Goal: Task Accomplishment & Management: Use online tool/utility

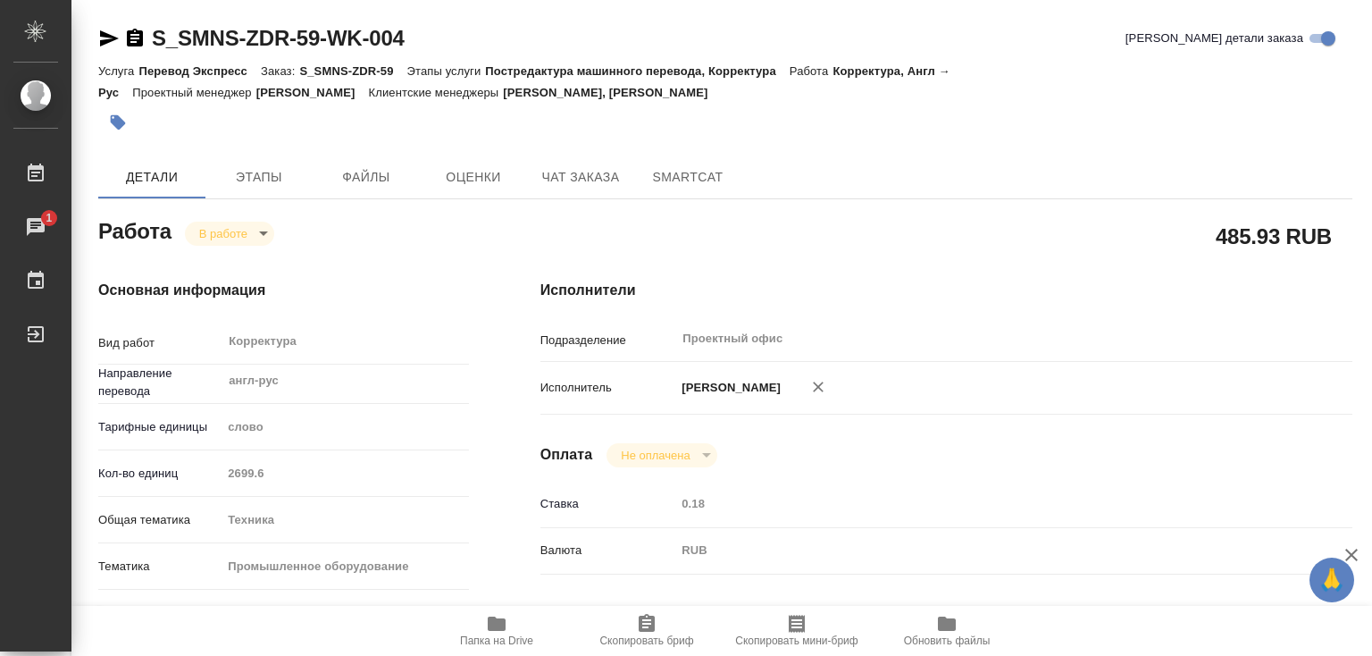
scroll to position [1036, 0]
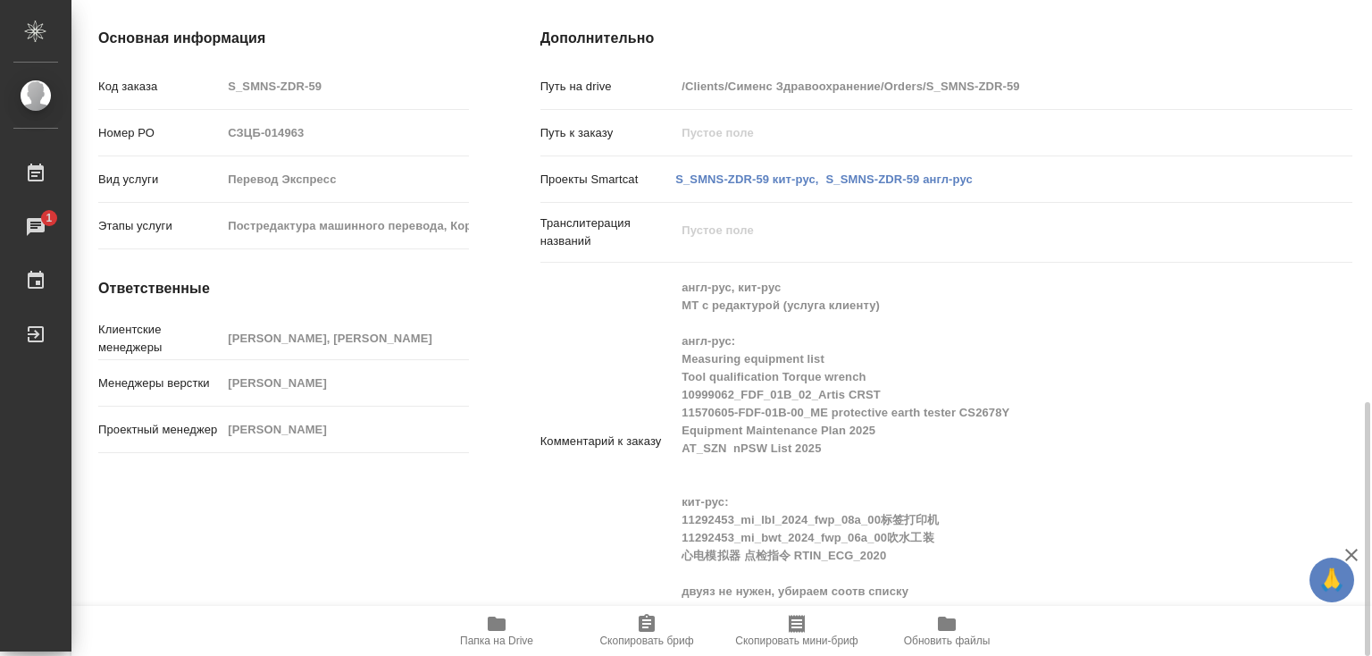
click at [493, 623] on icon "button" at bounding box center [497, 623] width 18 height 14
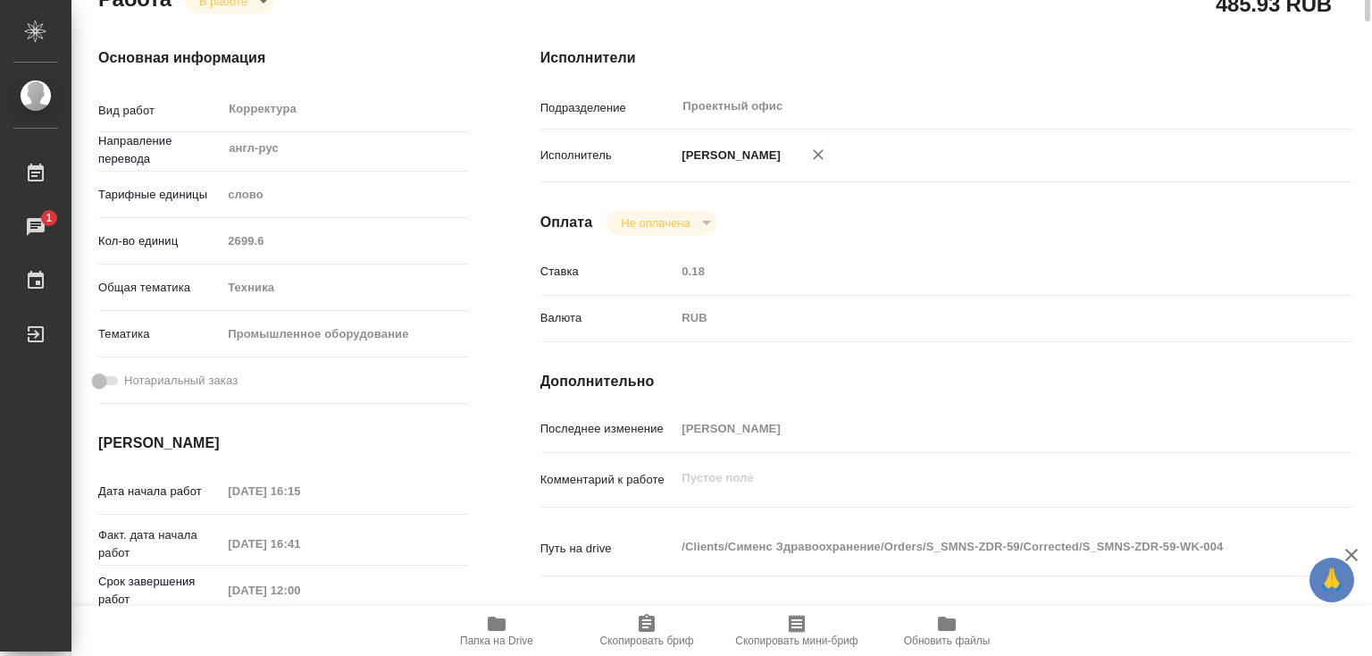
scroll to position [0, 0]
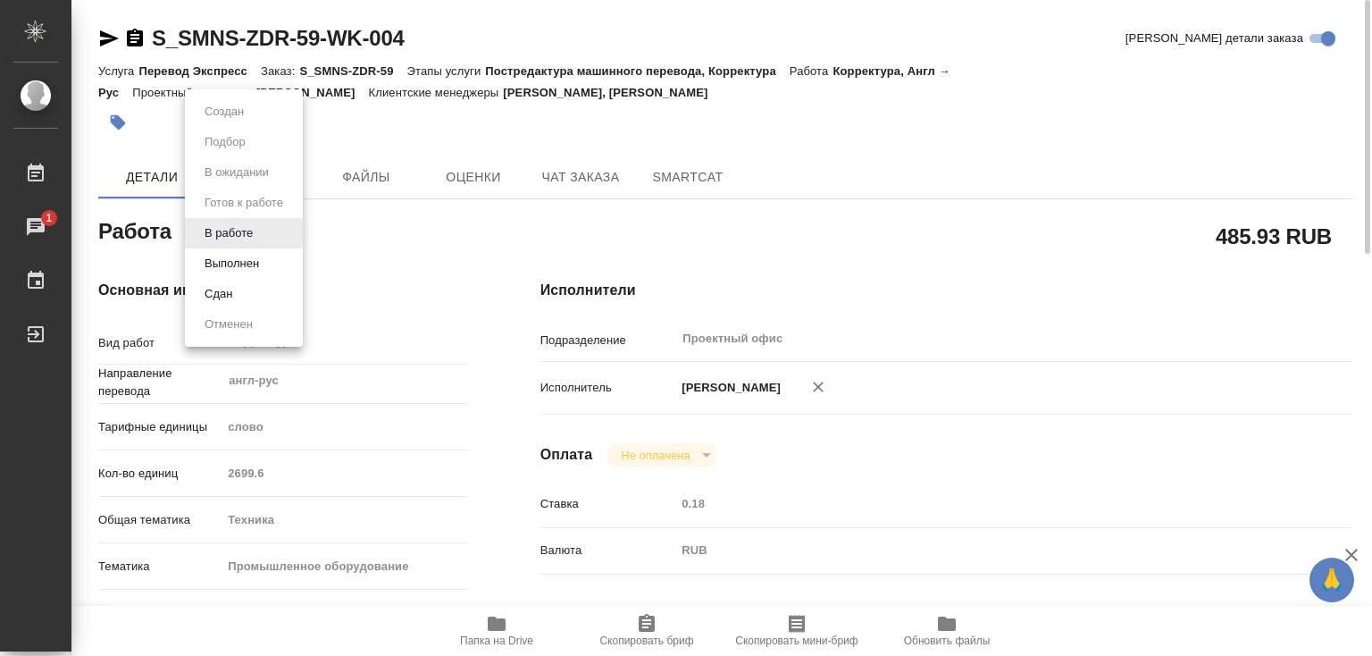
click at [268, 238] on body "🙏 .cls-1 fill:#fff; AWATERA [PERSON_NAME]lebedeva Работы 1 Чаты График Выйти S_…" at bounding box center [686, 328] width 1372 height 656
click at [265, 262] on li "Выполнен" at bounding box center [244, 263] width 118 height 30
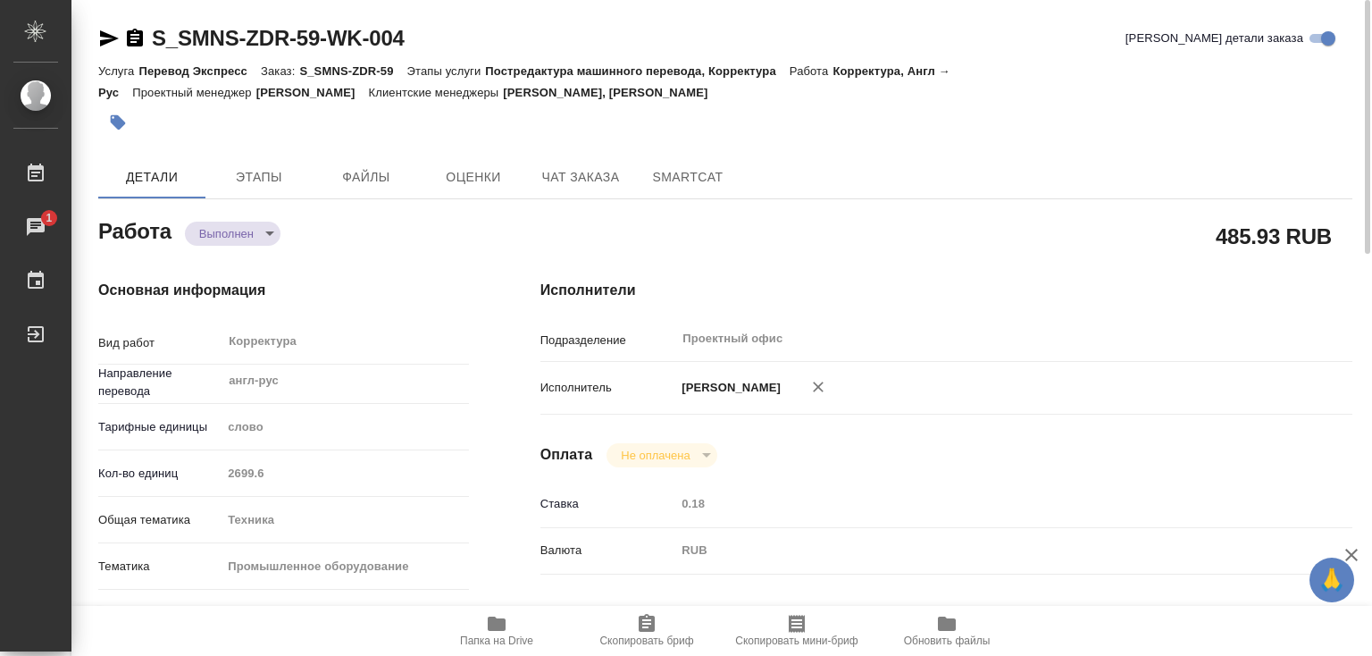
type textarea "x"
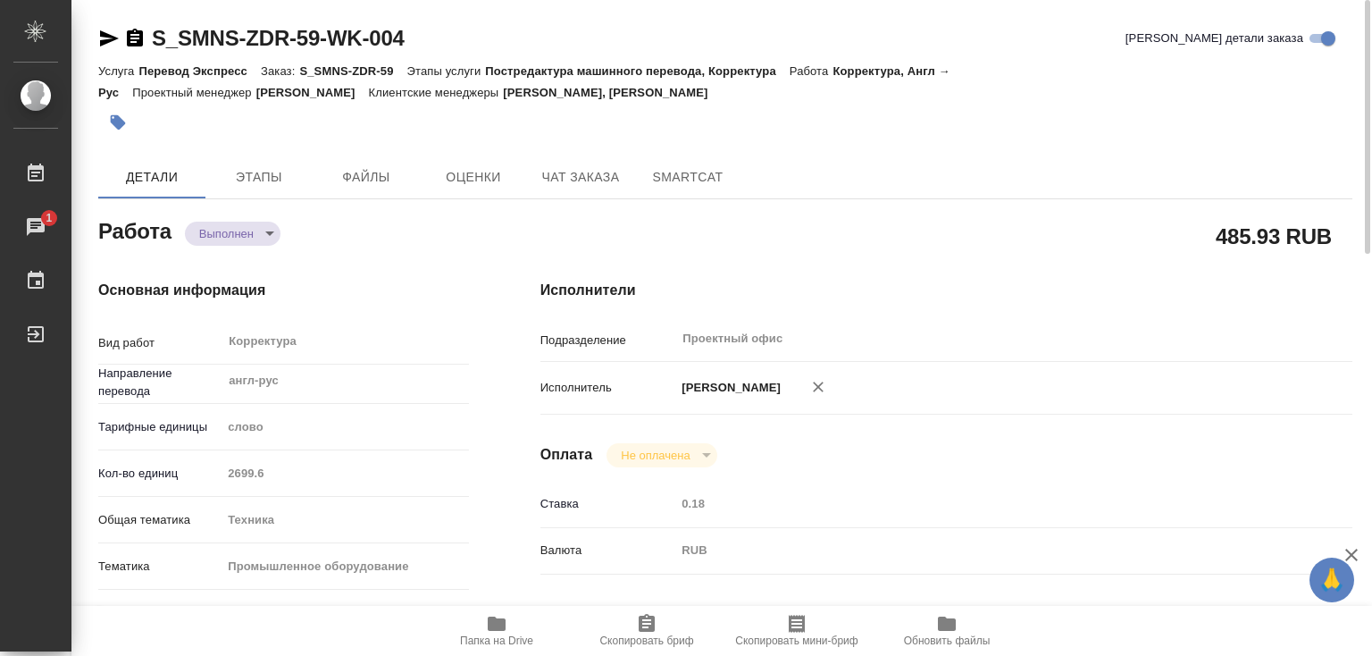
type textarea "x"
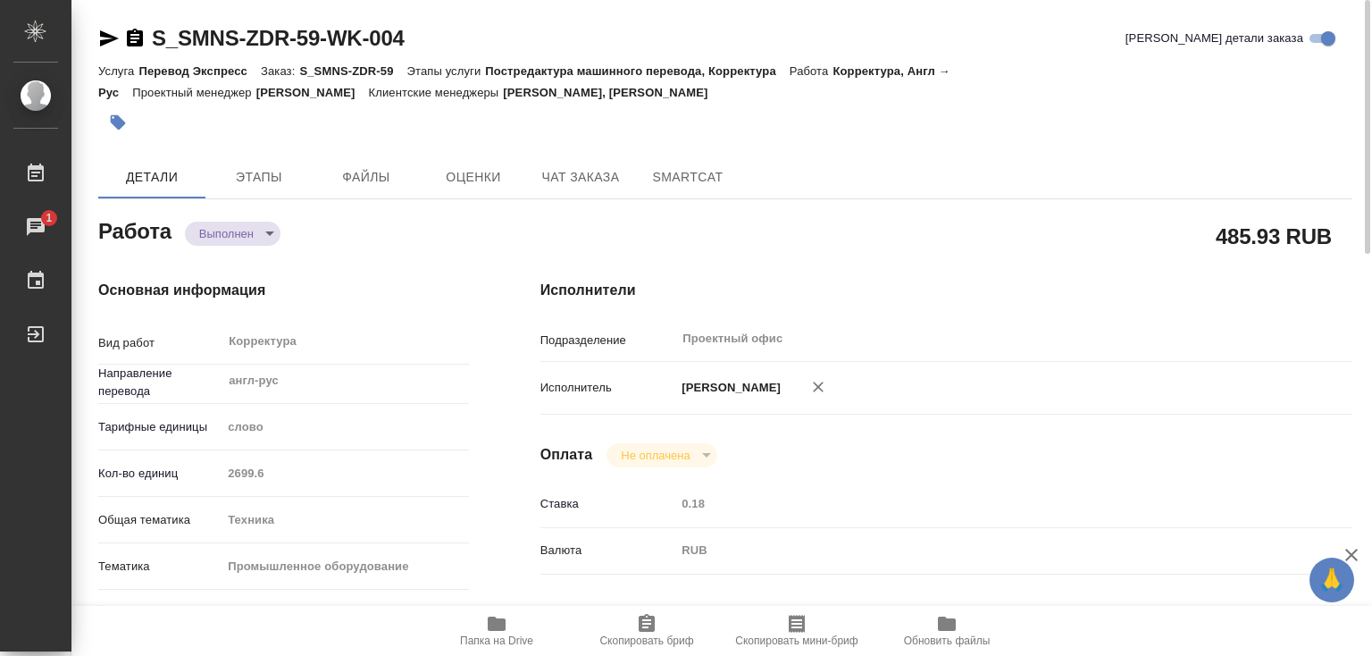
type textarea "x"
